Goal: Find specific page/section: Find specific page/section

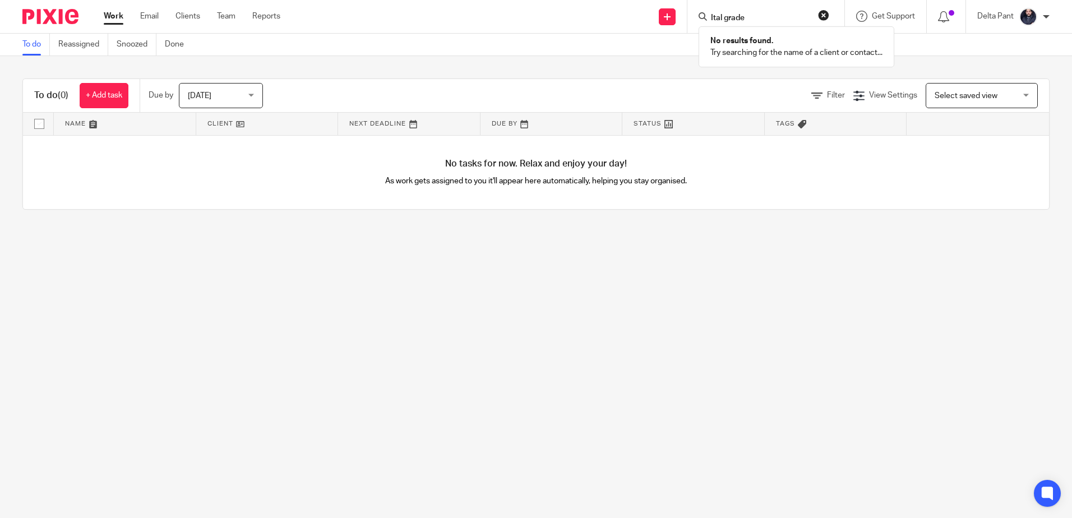
click at [818, 15] on button "reset" at bounding box center [823, 15] width 11 height 11
click at [778, 15] on input "Search" at bounding box center [760, 18] width 101 height 10
paste input "Mountrail Company Holdings"
type input "Mountrail Company Holdings"
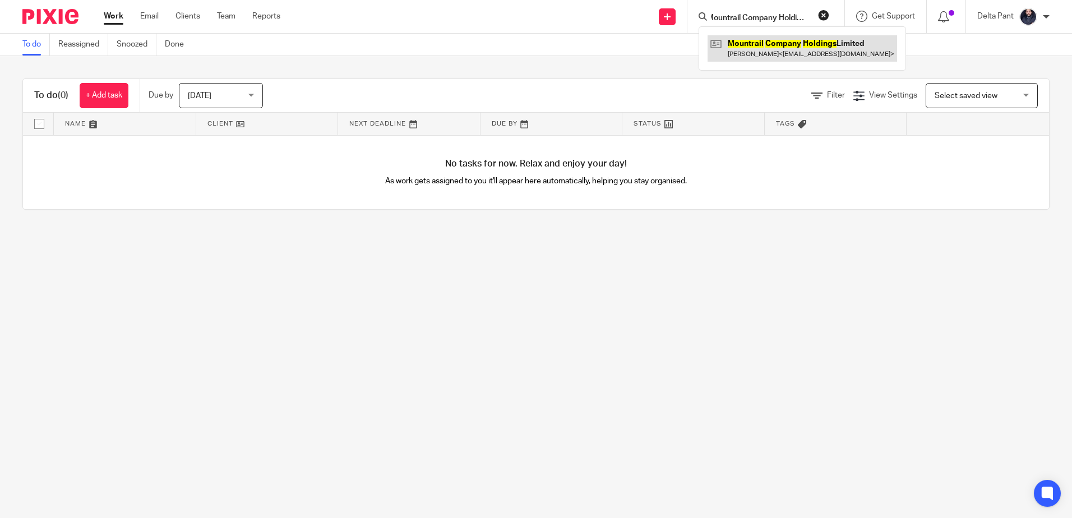
scroll to position [0, 0]
click at [770, 44] on link at bounding box center [801, 48] width 189 height 26
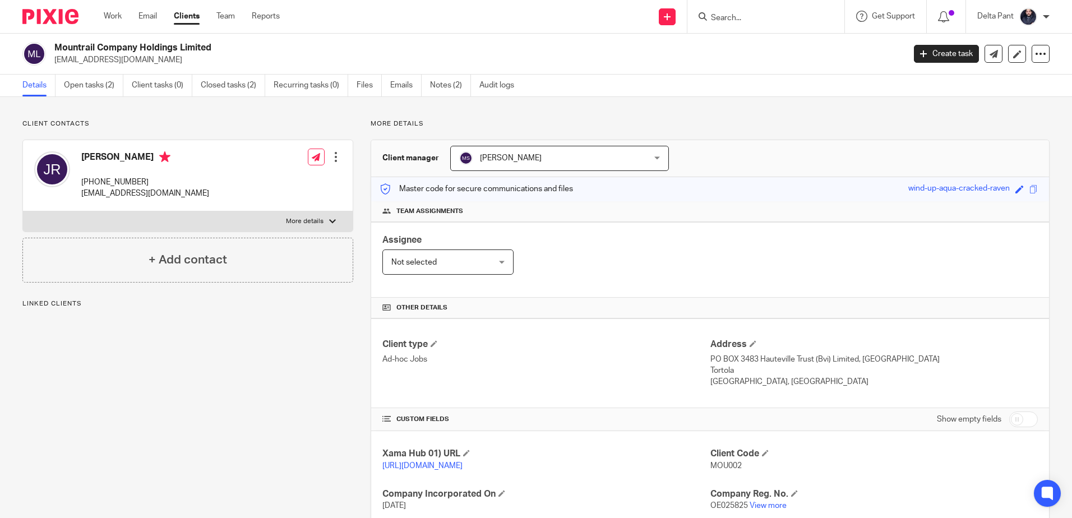
drag, startPoint x: 128, startPoint y: 62, endPoint x: 54, endPoint y: 64, distance: 74.6
click at [54, 64] on div "Mountrail Company Holdings Limited jbr@banksytrust.ch" at bounding box center [459, 54] width 874 height 24
drag, startPoint x: 217, startPoint y: 47, endPoint x: 55, endPoint y: 49, distance: 161.4
click at [55, 49] on h2 "Mountrail Company Holdings Limited" at bounding box center [391, 48] width 674 height 12
copy h2 "Mountrail Company Holdings Limited"
